Goal: Task Accomplishment & Management: Use online tool/utility

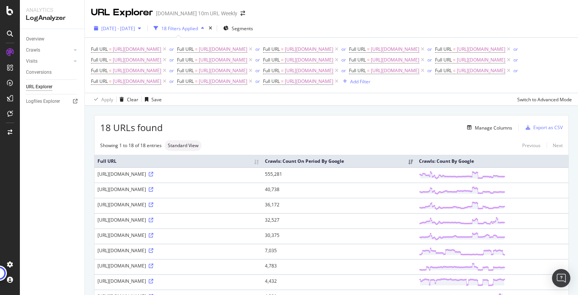
click at [135, 27] on span "[DATE] - [DATE]" at bounding box center [118, 28] width 34 height 6
click at [135, 26] on span "[DATE] - [DATE]" at bounding box center [118, 28] width 34 height 6
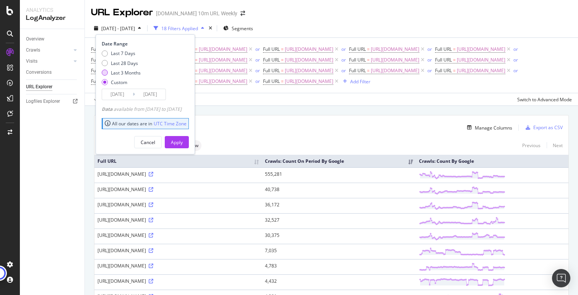
click at [131, 73] on div "Last 3 Months" at bounding box center [126, 73] width 30 height 6
type input "[DATE]"
click at [189, 141] on button "Apply" at bounding box center [177, 142] width 24 height 12
